Goal: Navigation & Orientation: Find specific page/section

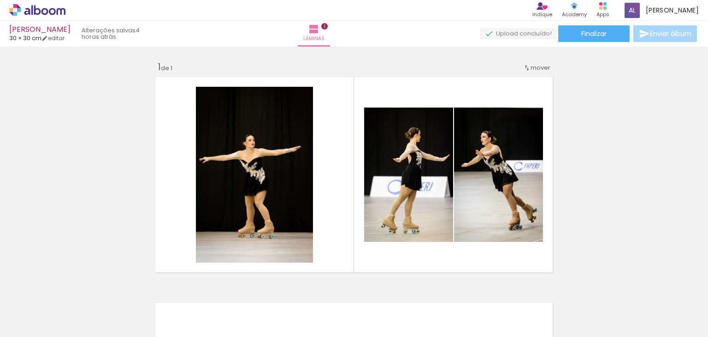
click at [42, 6] on icon at bounding box center [37, 10] width 56 height 12
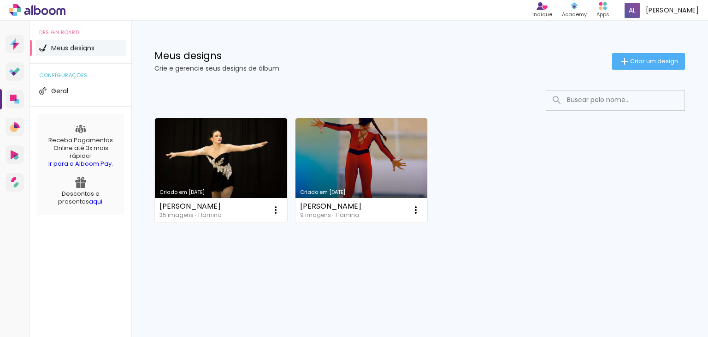
click at [83, 161] on link "Ir para o Alboom Pay" at bounding box center [79, 163] width 63 height 9
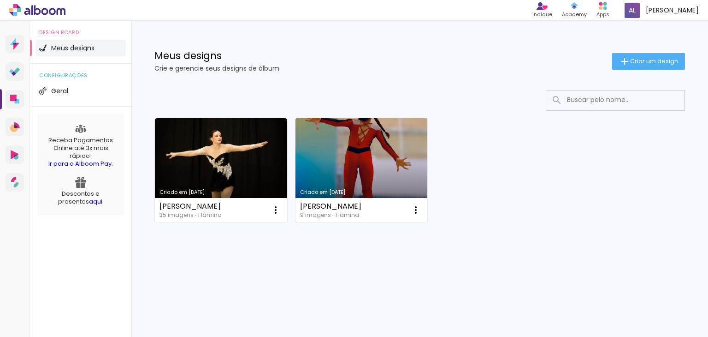
click at [373, 132] on link "Criado em [DATE]" at bounding box center [362, 170] width 132 height 104
